Goal: Check status: Check status

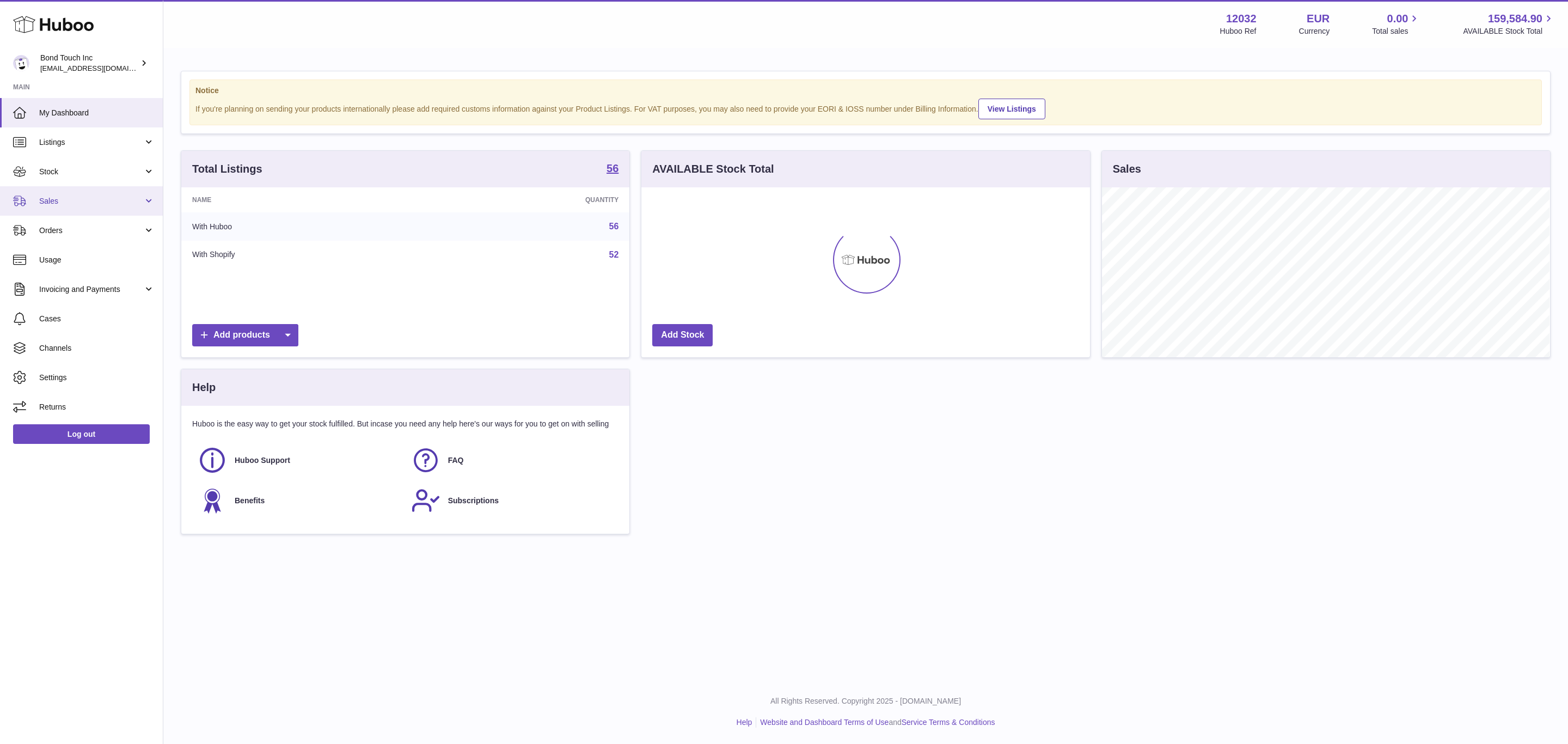
scroll to position [170, 447]
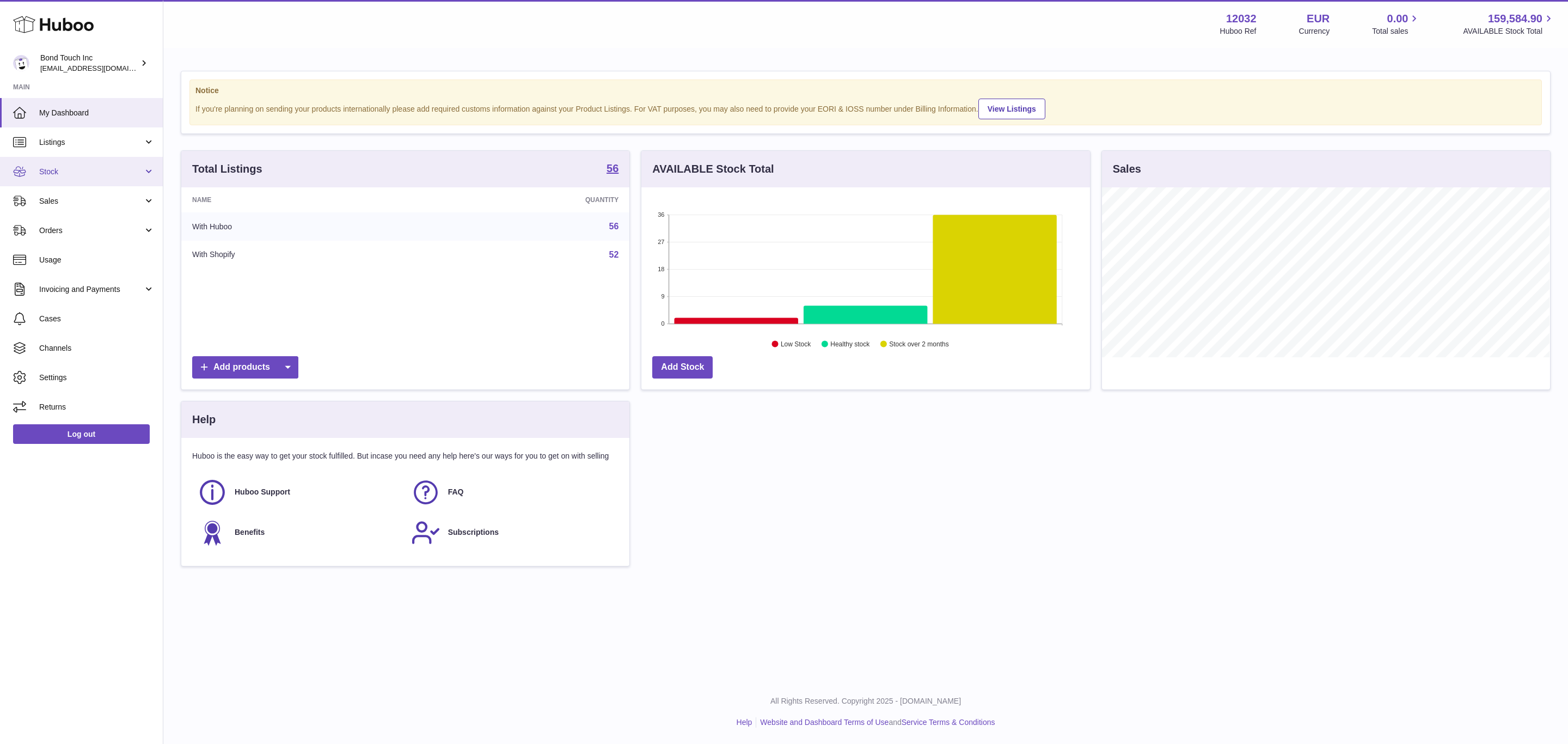
click at [80, 167] on span "Stock" at bounding box center [91, 172] width 104 height 10
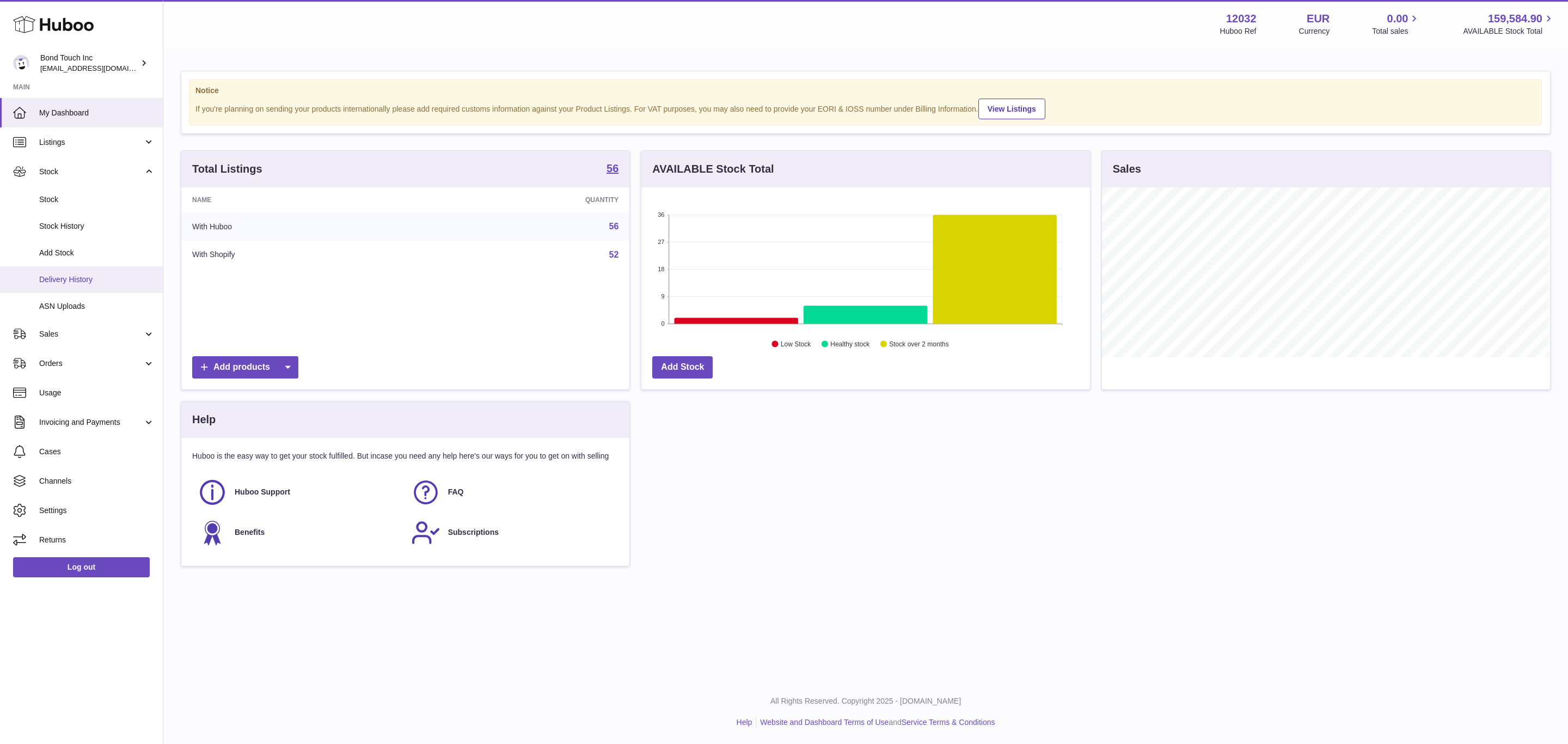
click at [79, 272] on link "Delivery History" at bounding box center [81, 279] width 163 height 27
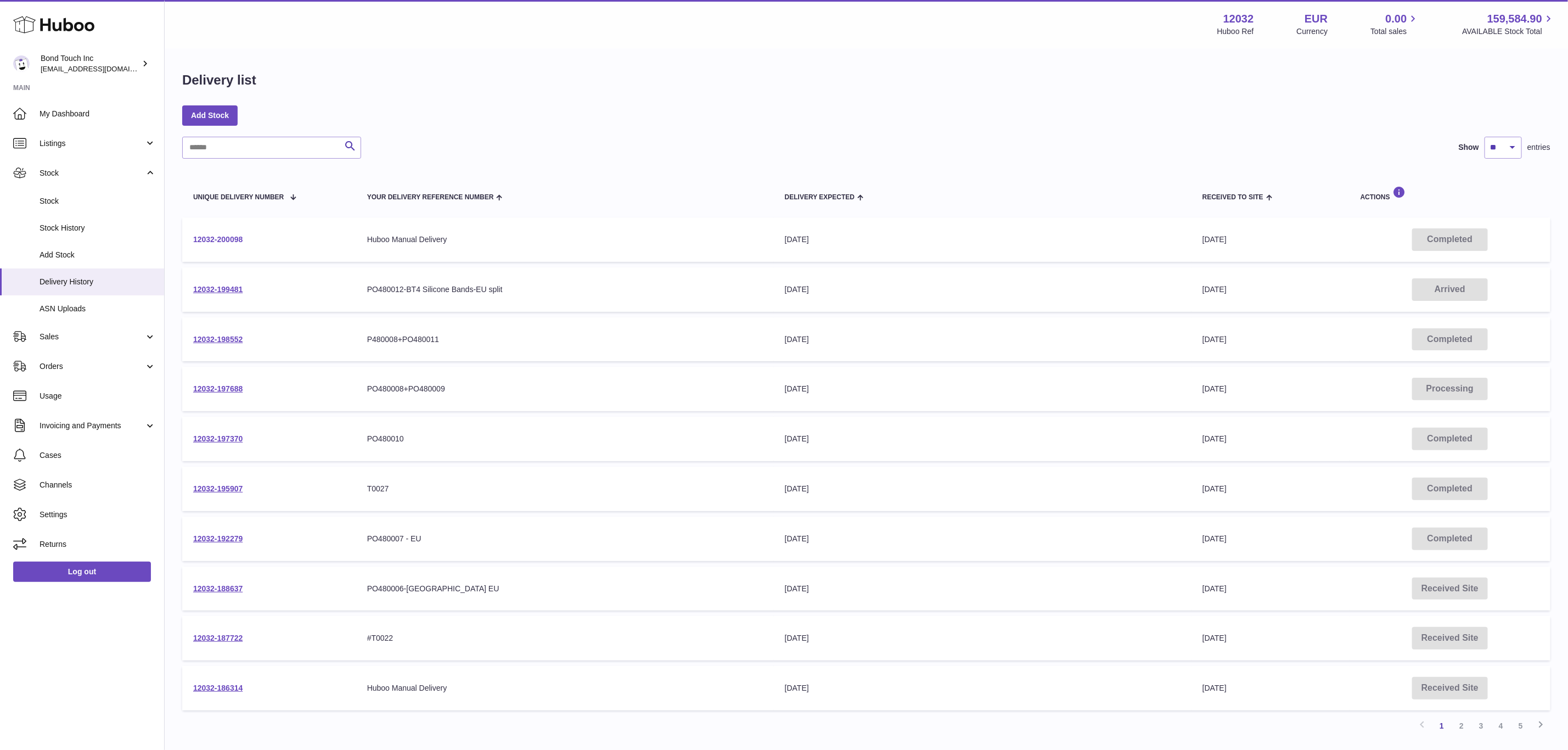
click at [212, 237] on link "12032-200098" at bounding box center [218, 239] width 49 height 9
click at [212, 285] on link "12032-199481" at bounding box center [218, 289] width 49 height 9
